Goal: Task Accomplishment & Management: Manage account settings

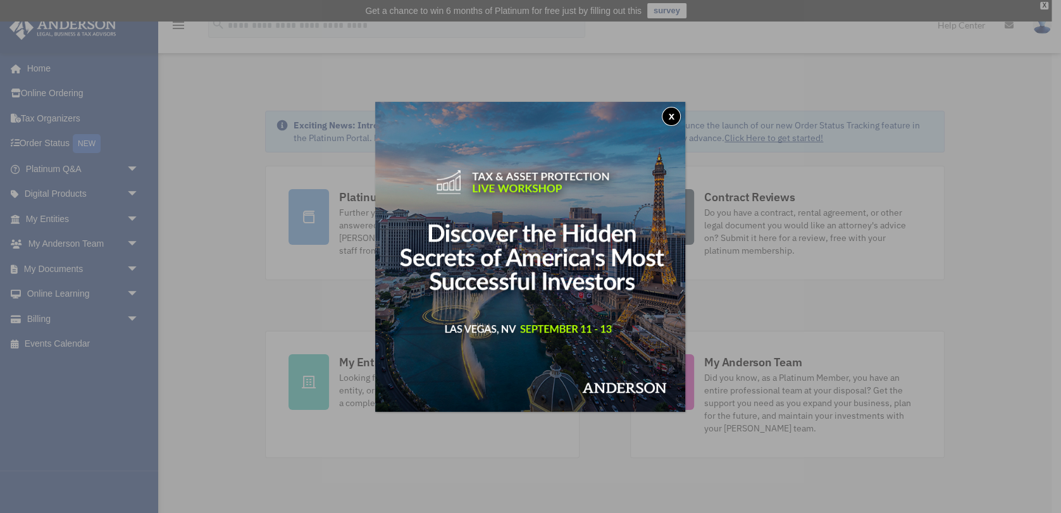
click at [678, 123] on img at bounding box center [530, 257] width 310 height 310
click at [675, 115] on button "x" at bounding box center [671, 116] width 19 height 19
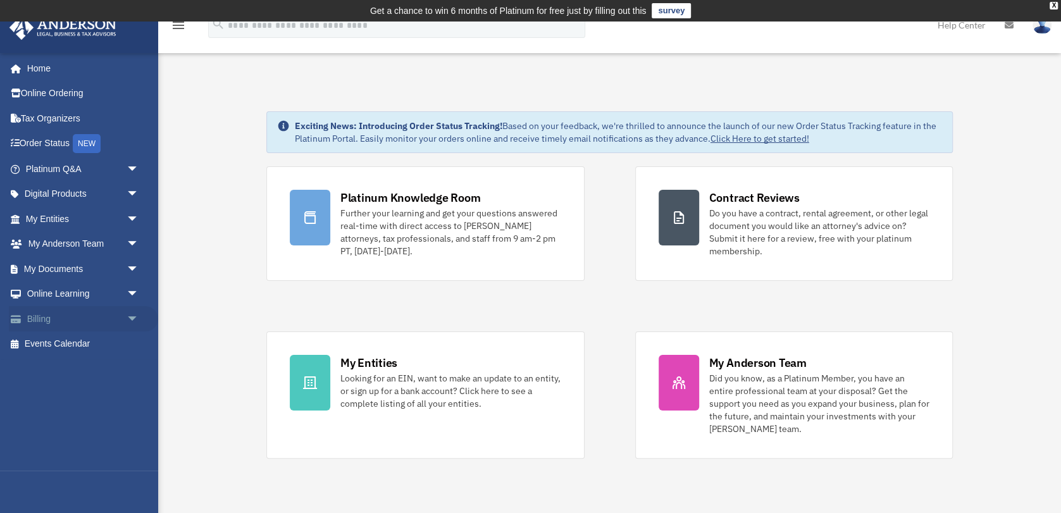
click at [51, 319] on link "Billing arrow_drop_down" at bounding box center [83, 318] width 149 height 25
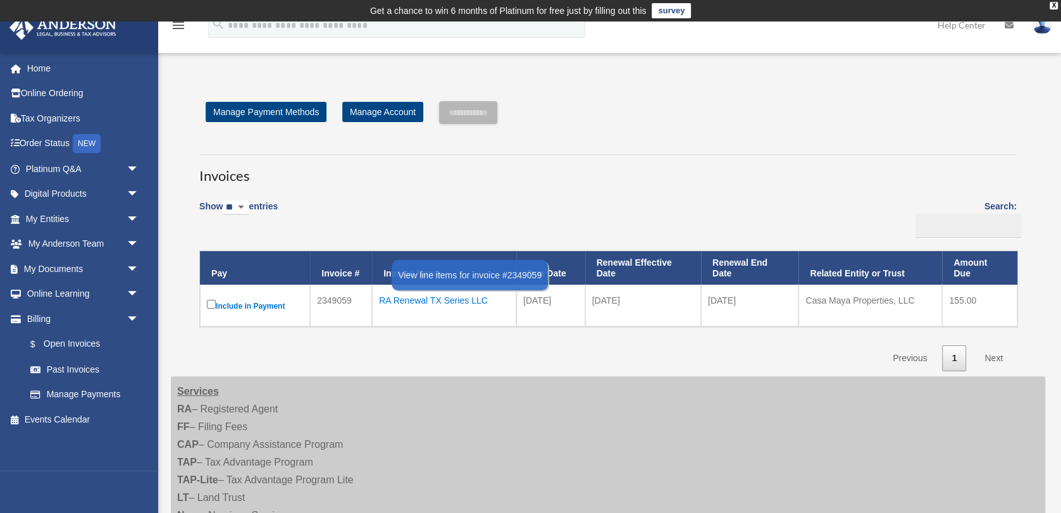
click at [406, 296] on div "RA Renewal TX Series LLC" at bounding box center [444, 301] width 130 height 18
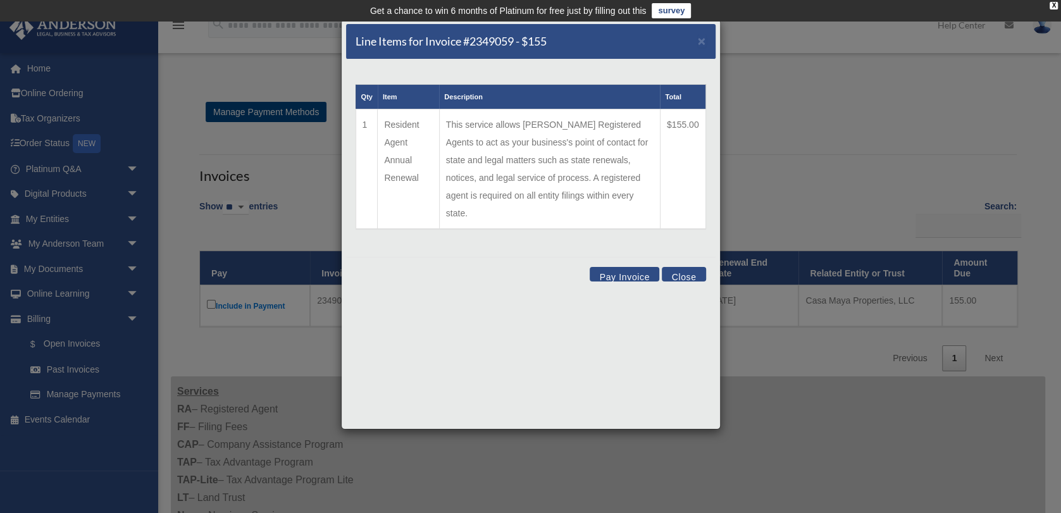
click at [707, 35] on div "Line Items for Invoice #2349059 - $155 ×" at bounding box center [531, 41] width 370 height 35
click at [702, 39] on span "×" at bounding box center [702, 41] width 8 height 15
